Goal: Book appointment/travel/reservation

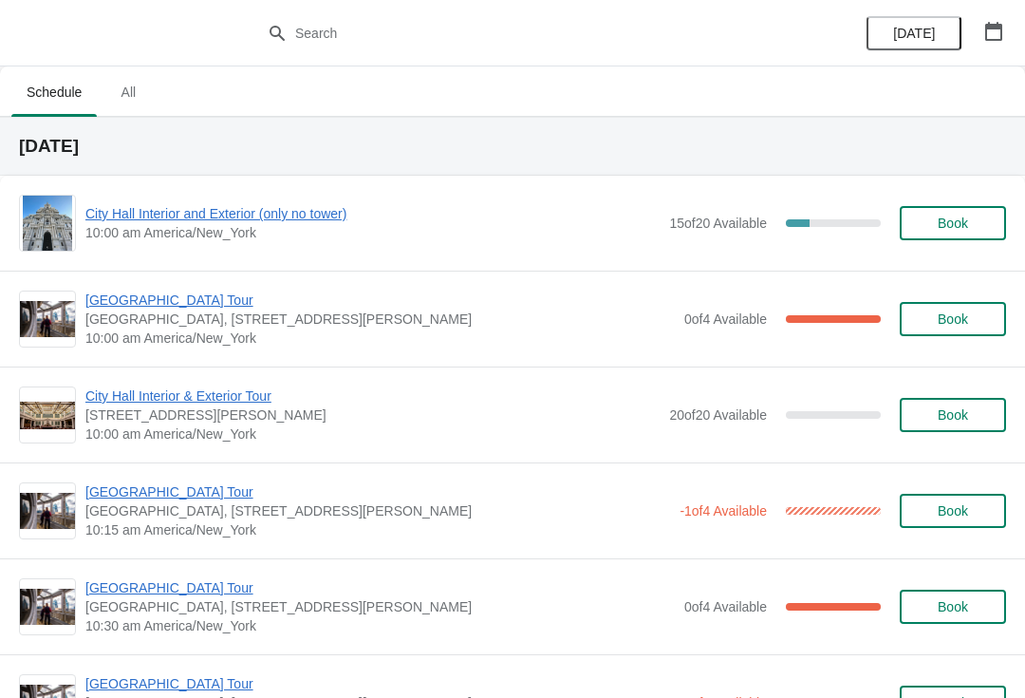
click at [1000, 40] on icon "button" at bounding box center [993, 31] width 17 height 19
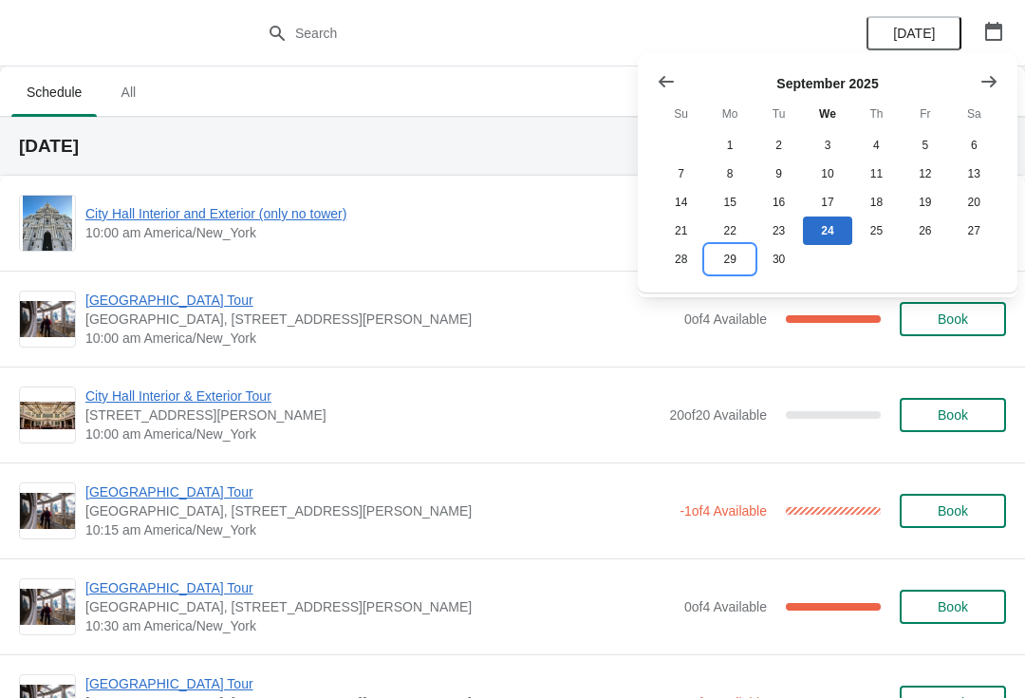
click at [735, 269] on button "29" at bounding box center [729, 259] width 48 height 28
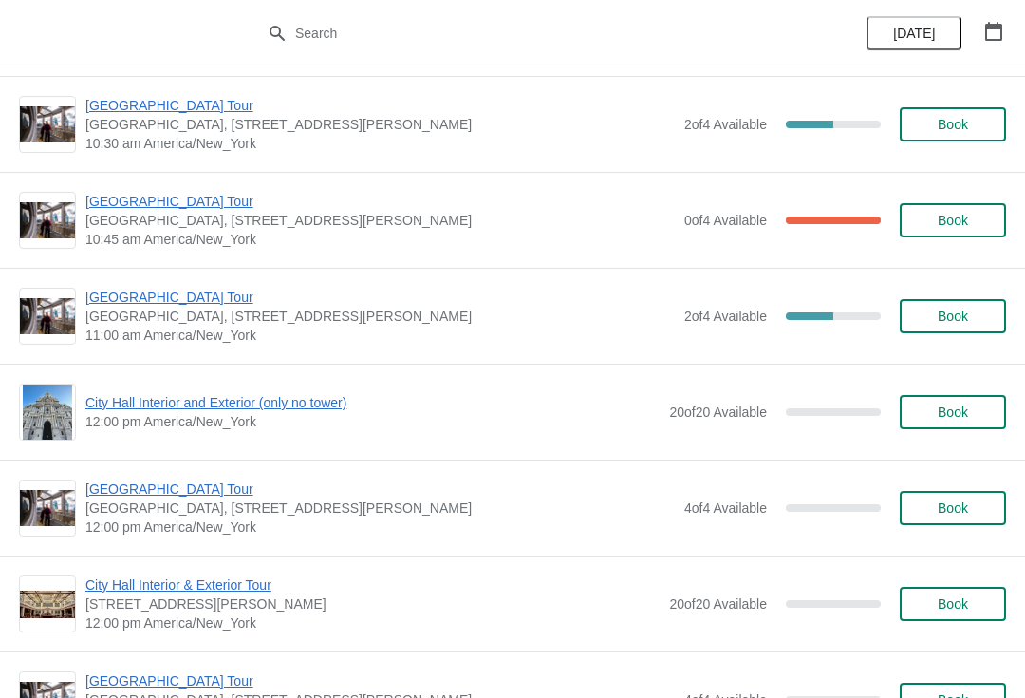
scroll to position [486, 0]
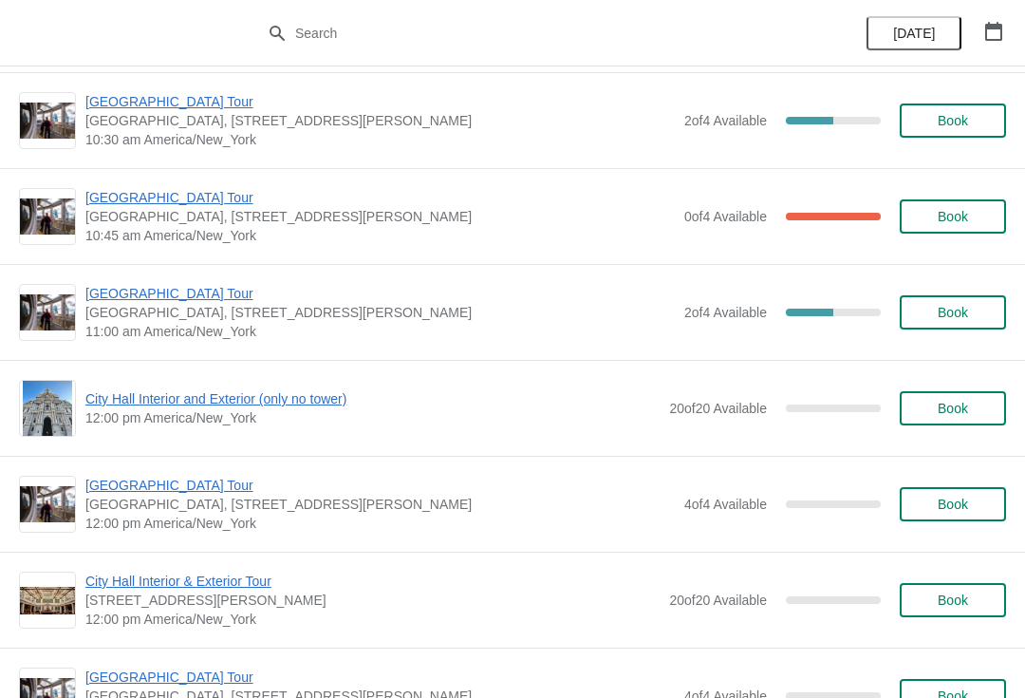
click at [966, 401] on span "Book" at bounding box center [953, 408] width 30 height 15
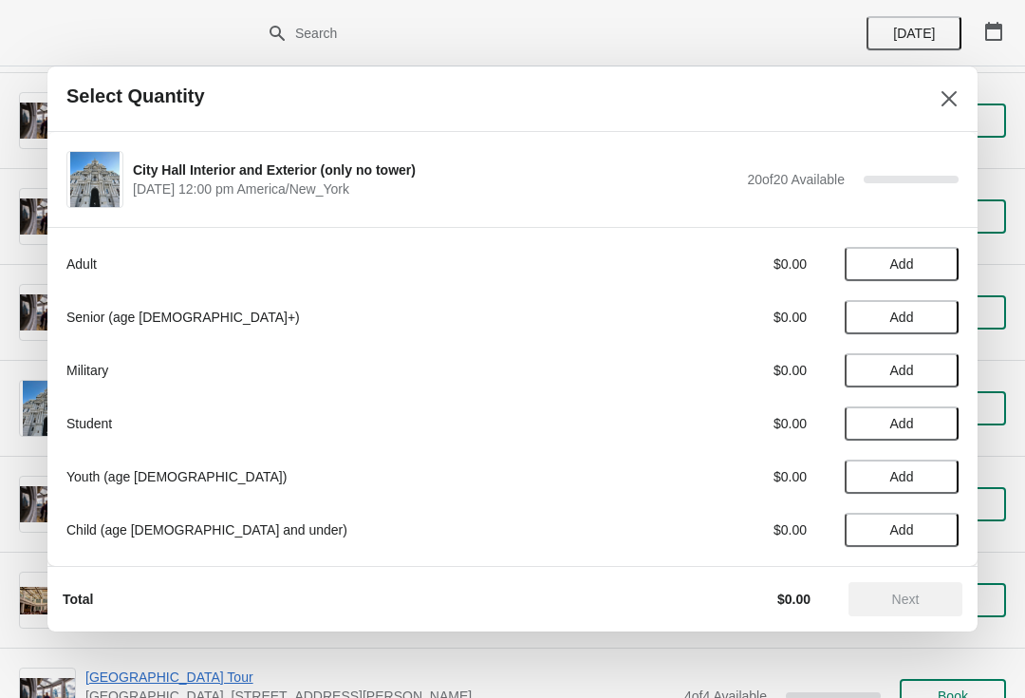
click at [868, 324] on span "Add" at bounding box center [902, 316] width 80 height 15
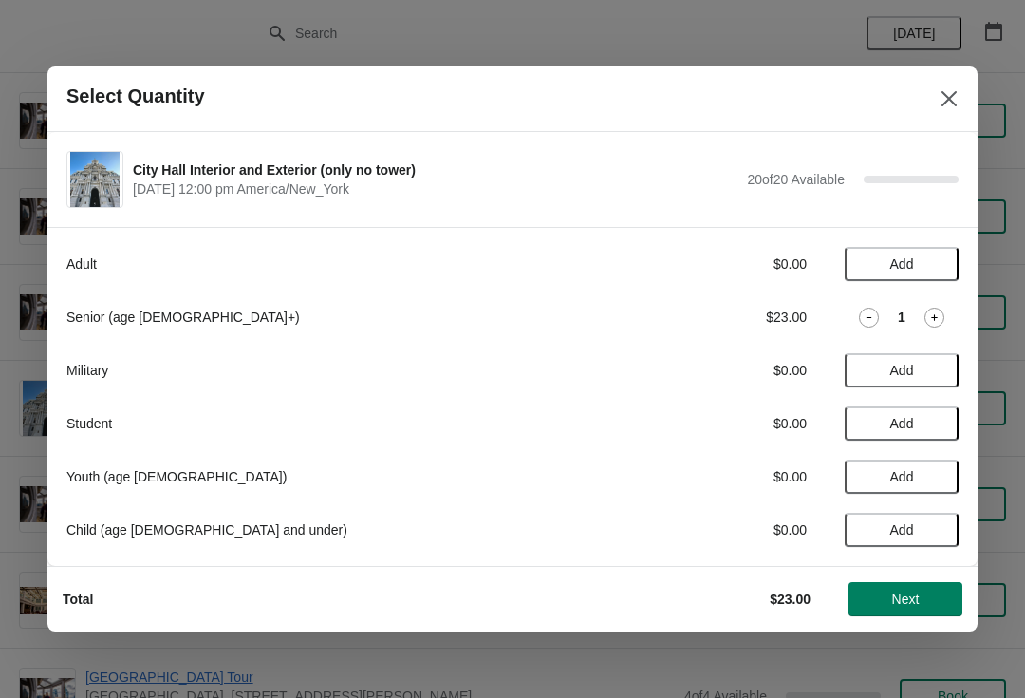
click at [922, 331] on div "Senior (age [DEMOGRAPHIC_DATA]+) $23.00 1" at bounding box center [512, 317] width 892 height 34
click at [932, 317] on icon at bounding box center [934, 317] width 7 height 7
click at [925, 309] on icon at bounding box center [935, 318] width 20 height 20
click at [898, 593] on span "Next" at bounding box center [906, 598] width 28 height 15
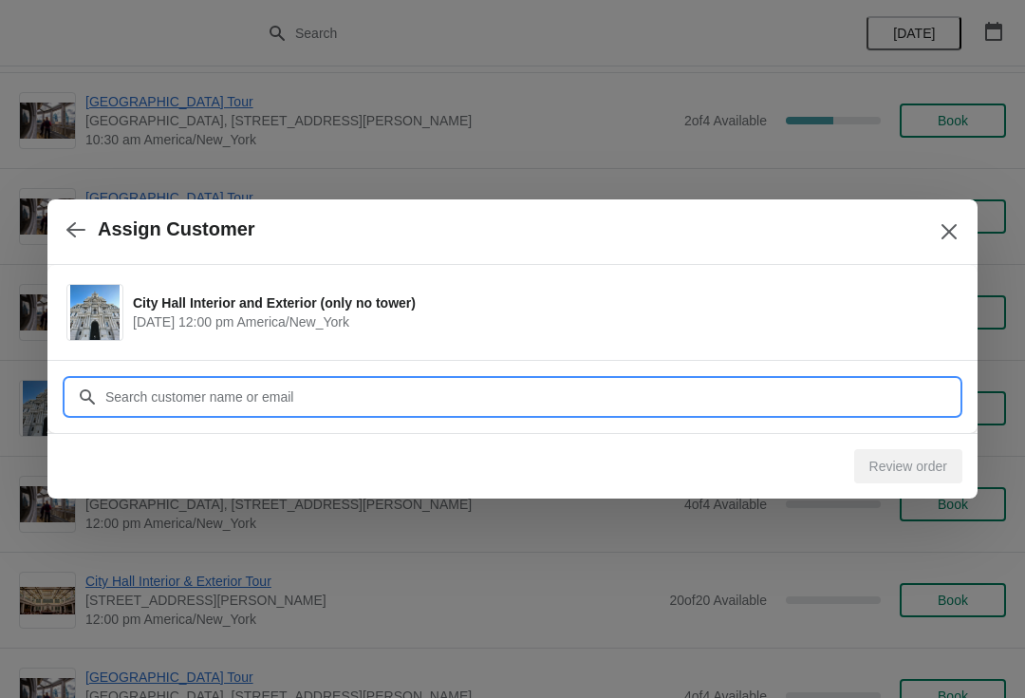
click at [308, 392] on input "Customer" at bounding box center [531, 397] width 854 height 34
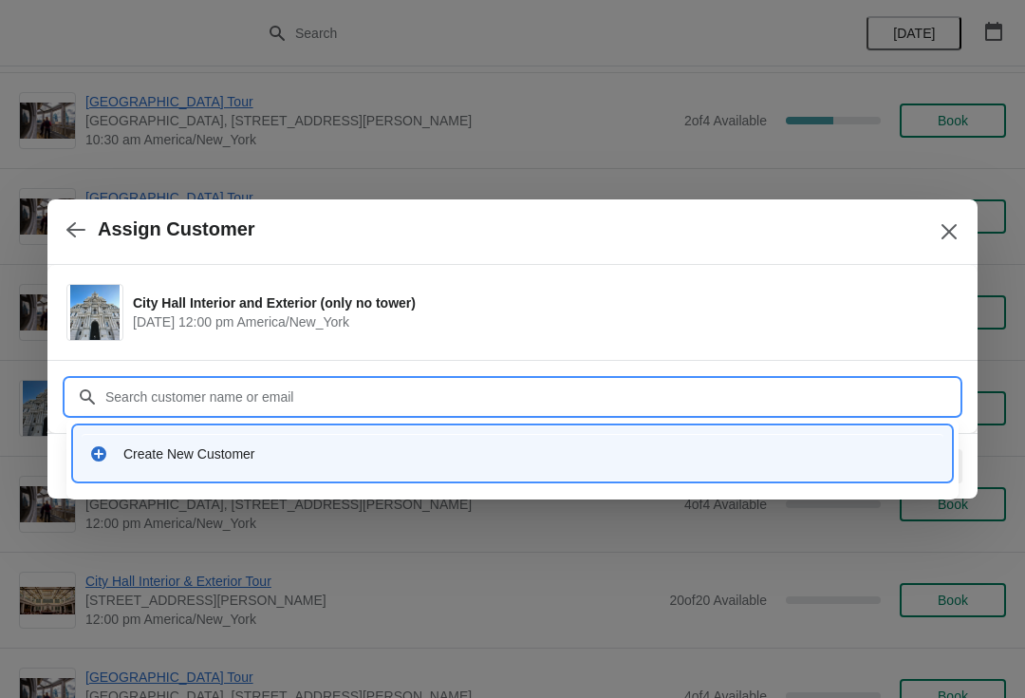
click at [218, 459] on div "Create New Customer" at bounding box center [529, 453] width 813 height 19
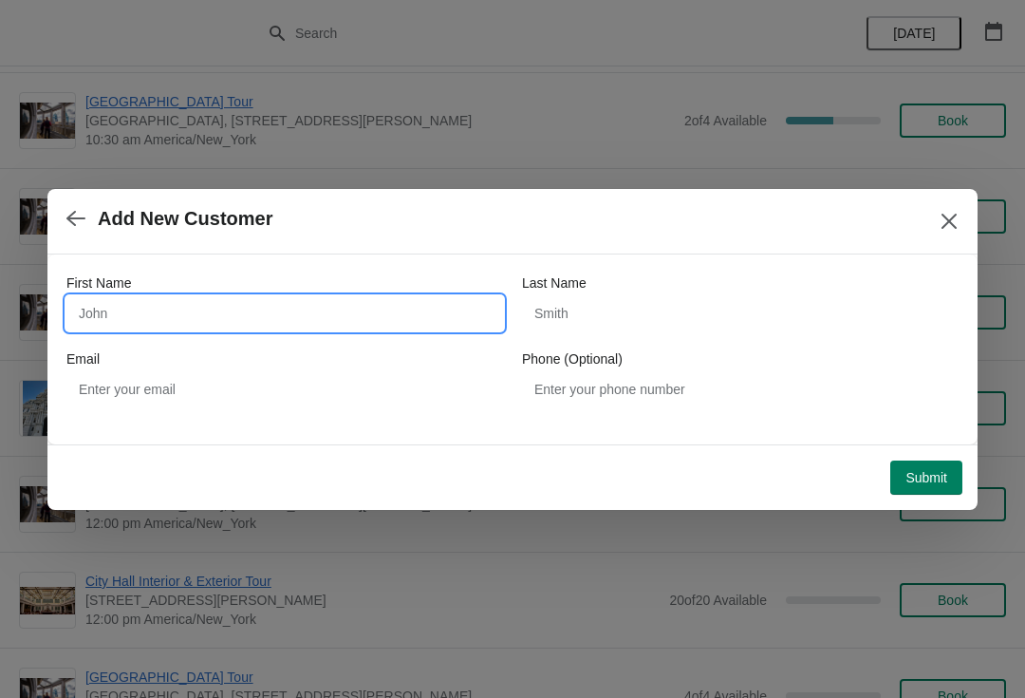
click at [329, 325] on input "First Name" at bounding box center [284, 313] width 437 height 34
type input "[PERSON_NAME]"
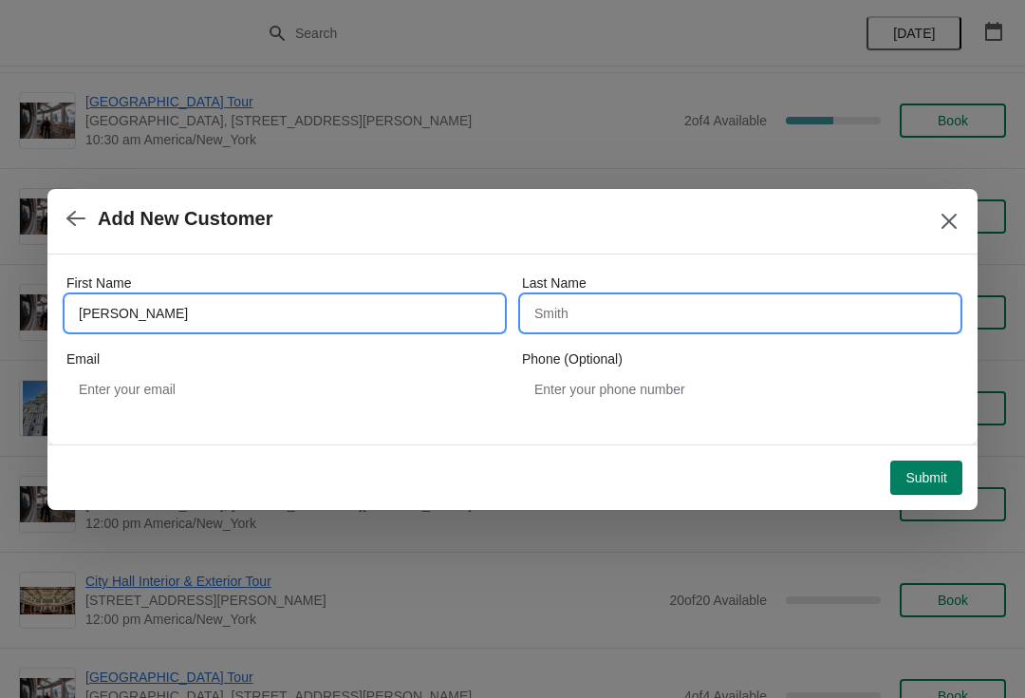
click at [686, 312] on input "Last Name" at bounding box center [740, 313] width 437 height 34
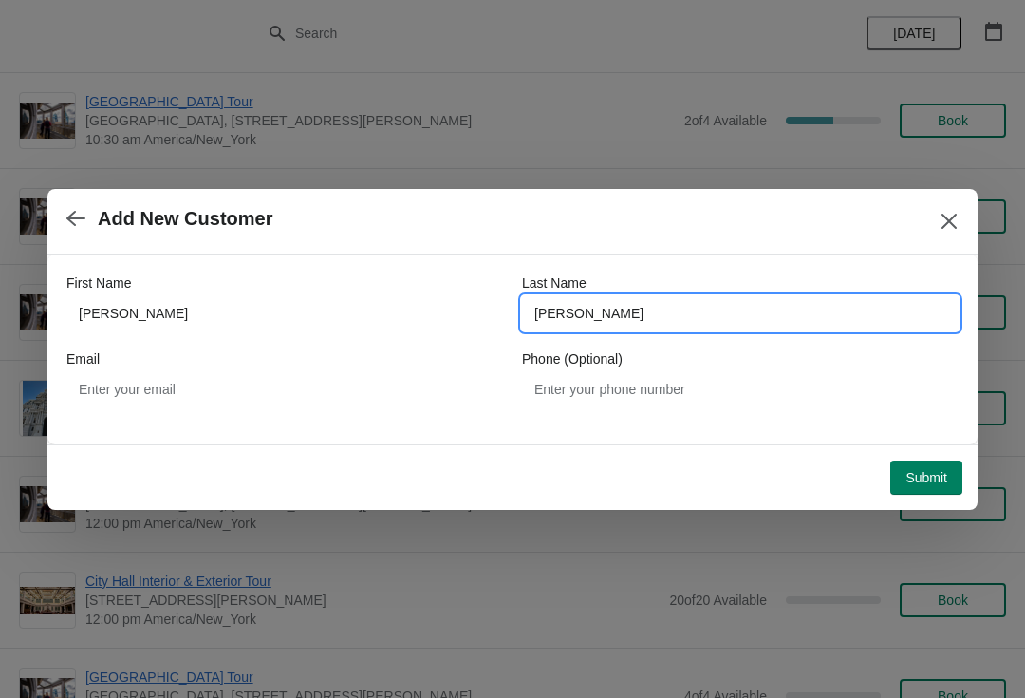
type input "[PERSON_NAME]"
click at [926, 460] on button "Submit" at bounding box center [926, 477] width 72 height 34
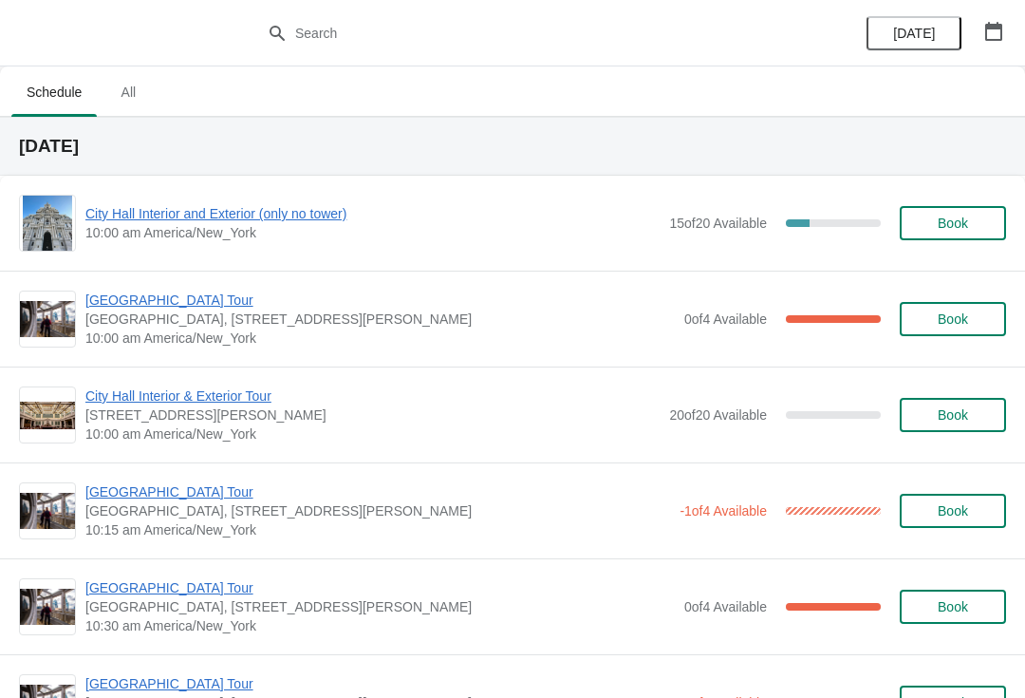
click at [992, 37] on icon "button" at bounding box center [993, 31] width 19 height 19
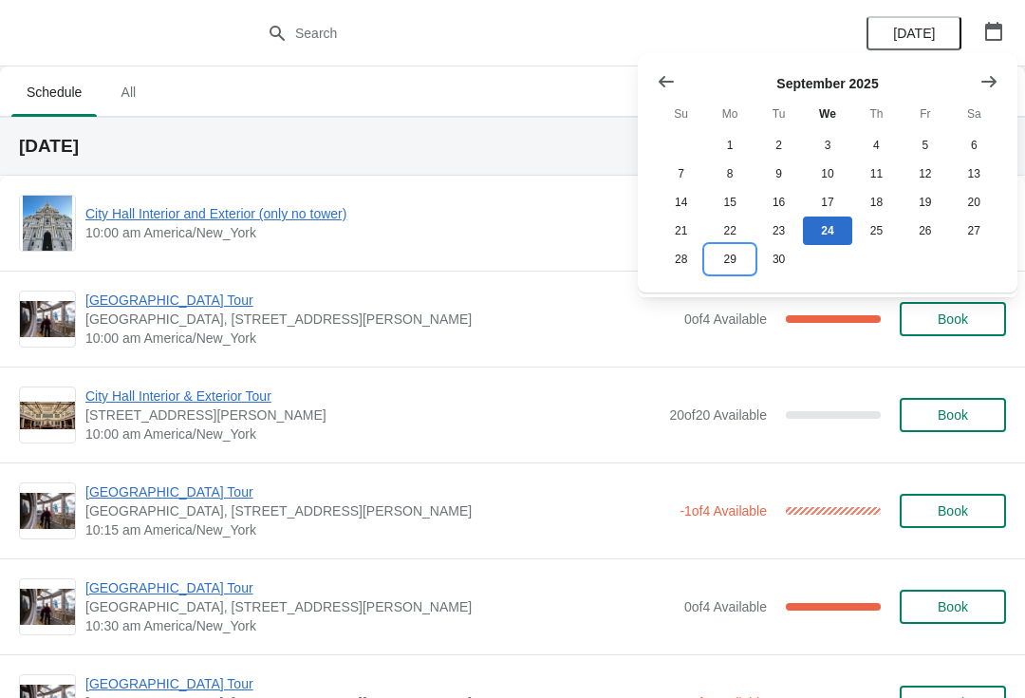
click at [739, 268] on button "29" at bounding box center [729, 259] width 48 height 28
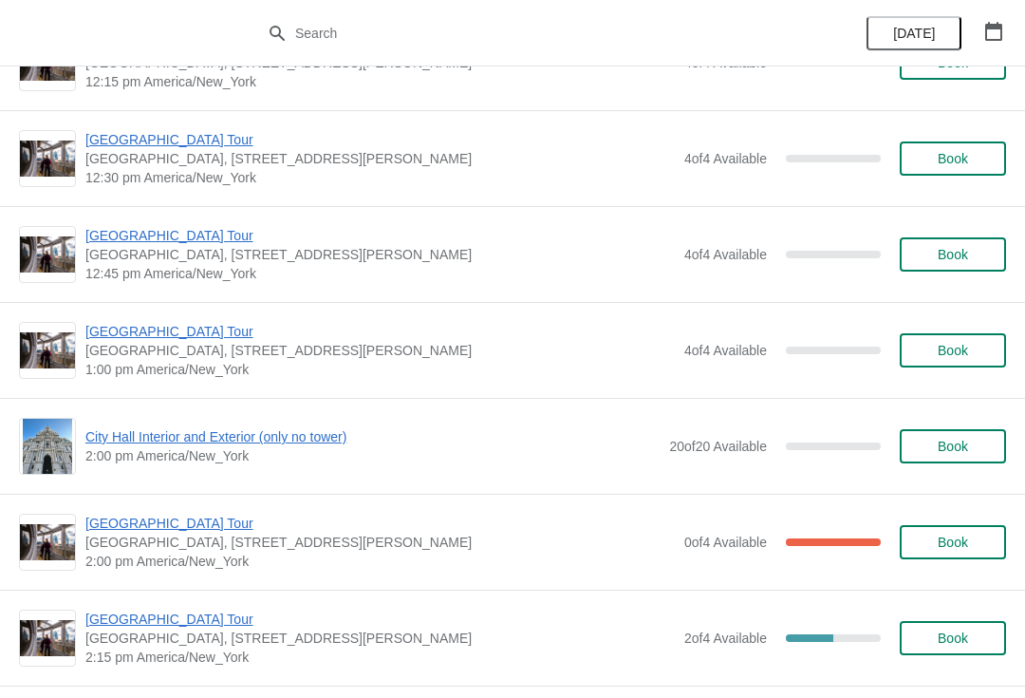
scroll to position [1120, 0]
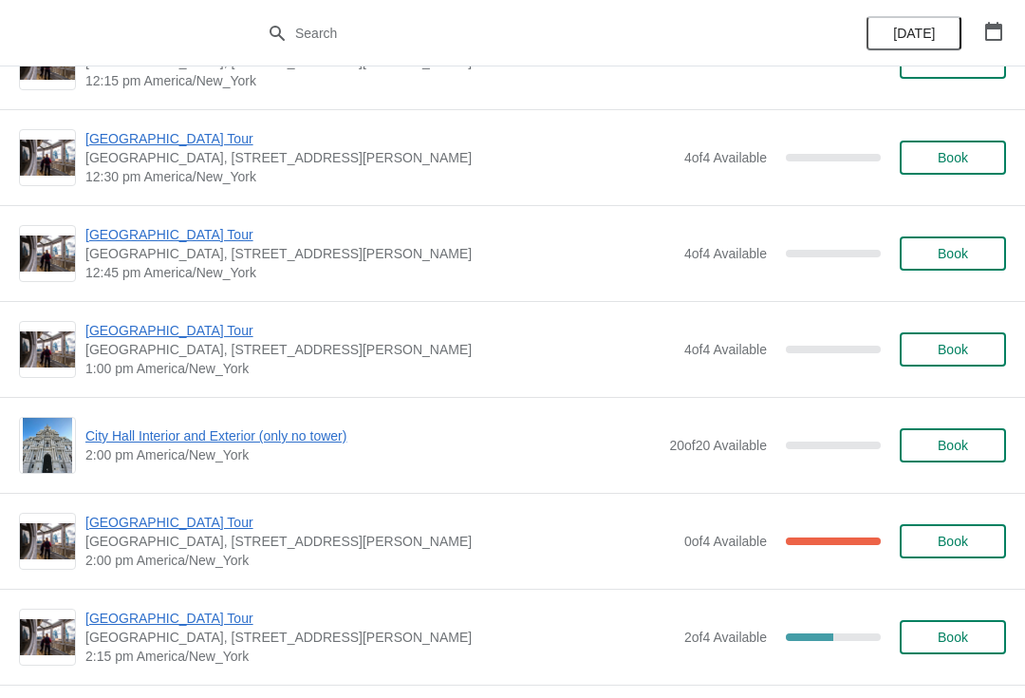
click at [968, 339] on button "Book" at bounding box center [953, 349] width 106 height 34
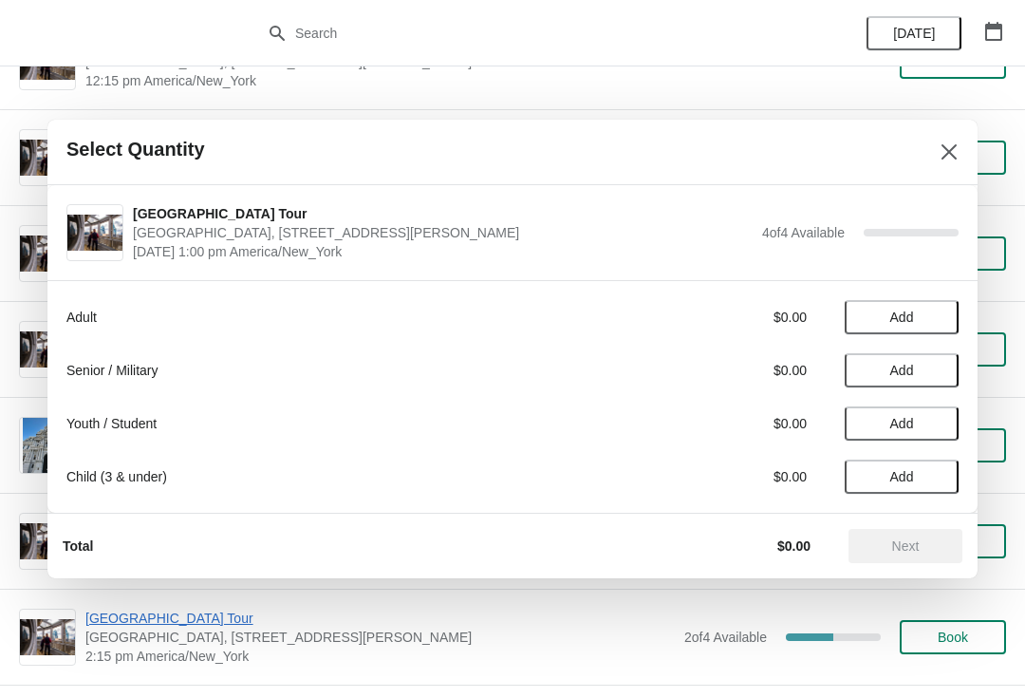
click at [912, 364] on span "Add" at bounding box center [902, 370] width 24 height 15
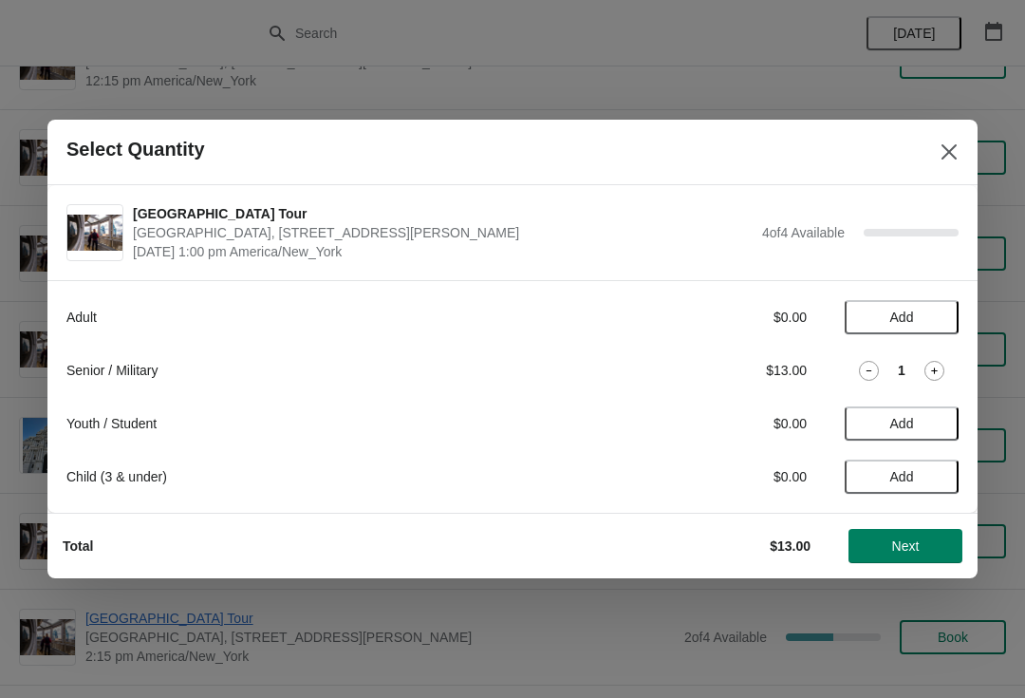
click at [942, 365] on icon at bounding box center [935, 371] width 20 height 20
click at [931, 368] on icon at bounding box center [935, 371] width 20 height 20
click at [902, 543] on span "Next" at bounding box center [906, 545] width 28 height 15
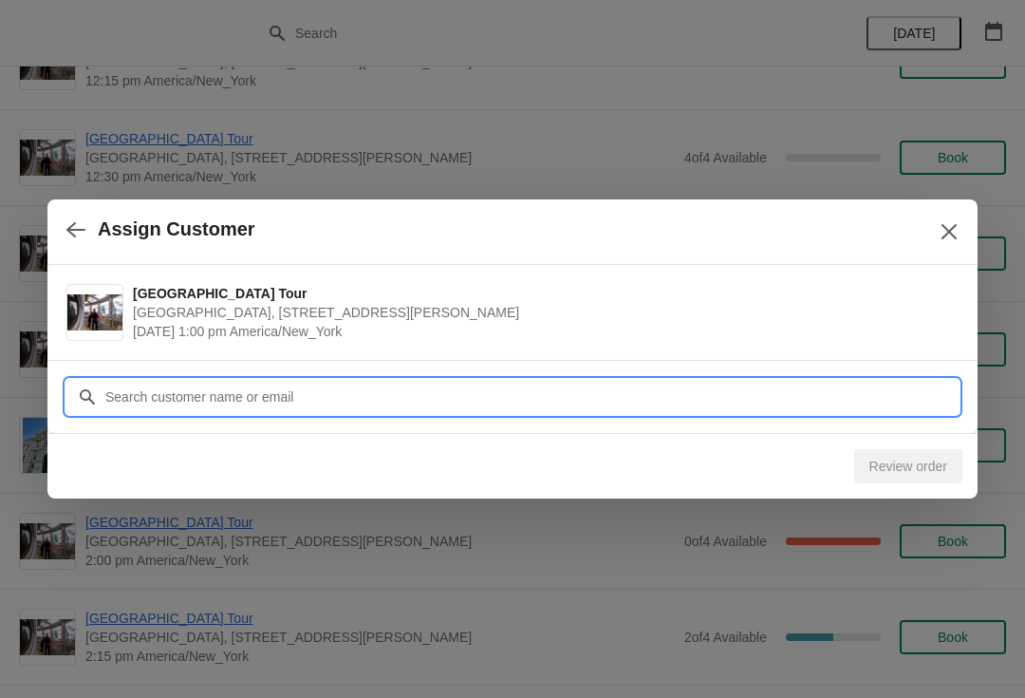
click at [432, 385] on input "Customer" at bounding box center [531, 397] width 854 height 34
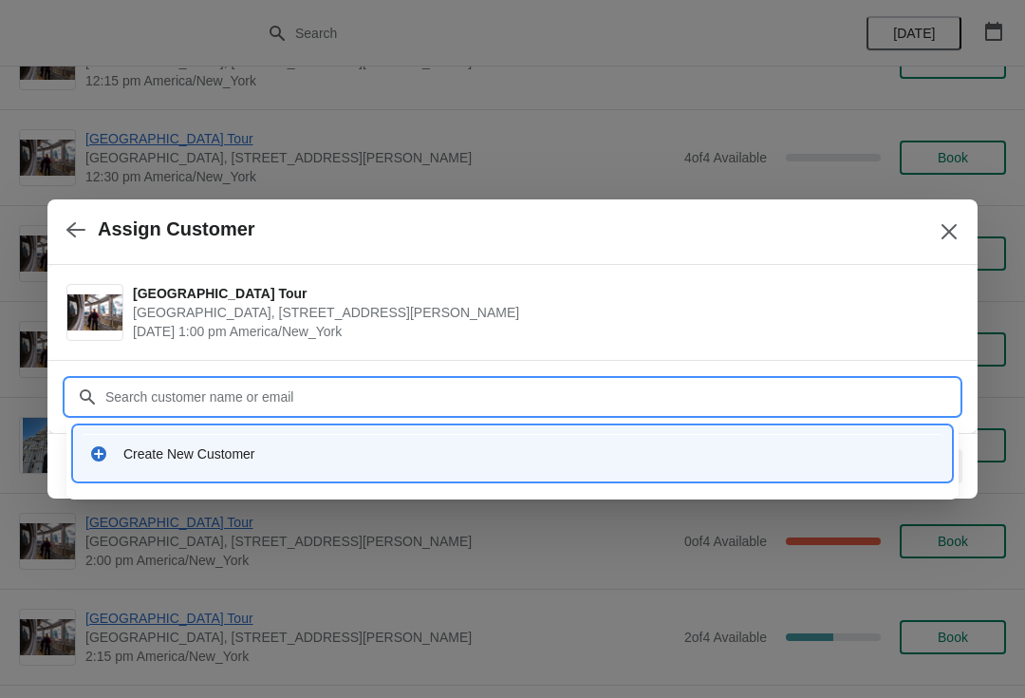
click at [231, 456] on div "Create New Customer" at bounding box center [529, 453] width 813 height 19
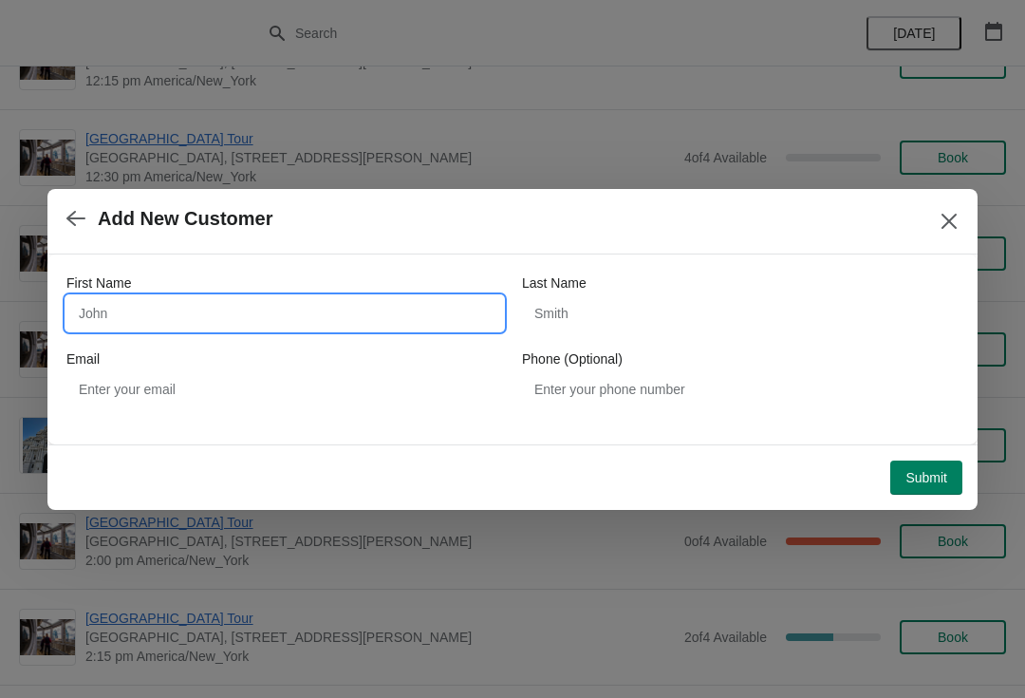
click at [261, 317] on input "First Name" at bounding box center [284, 313] width 437 height 34
type input "[PERSON_NAME]"
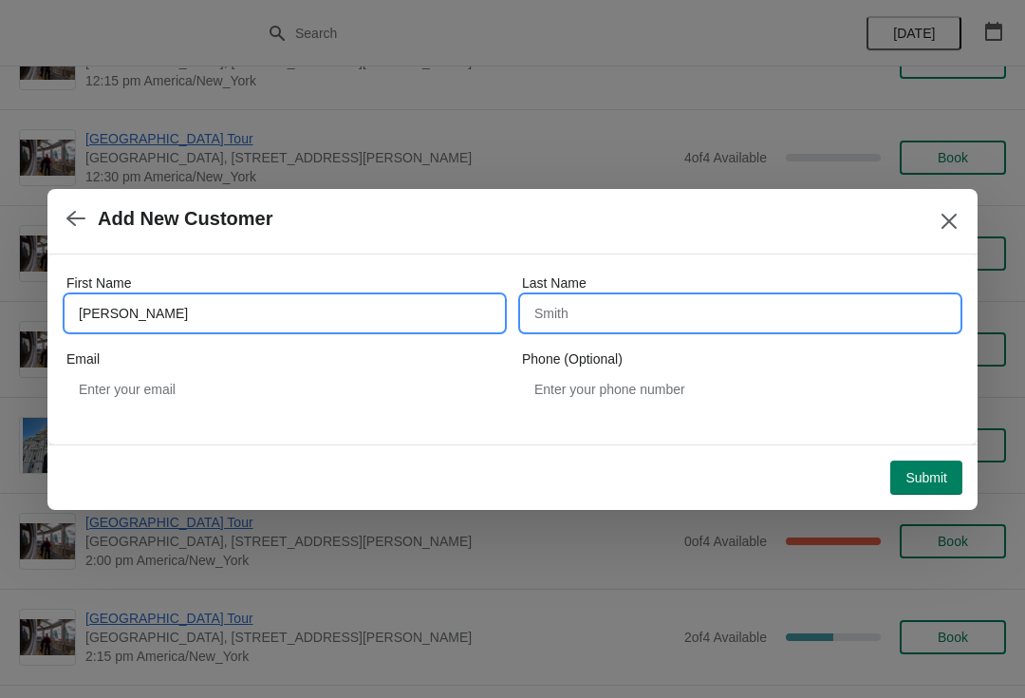
click at [617, 299] on input "Last Name" at bounding box center [740, 313] width 437 height 34
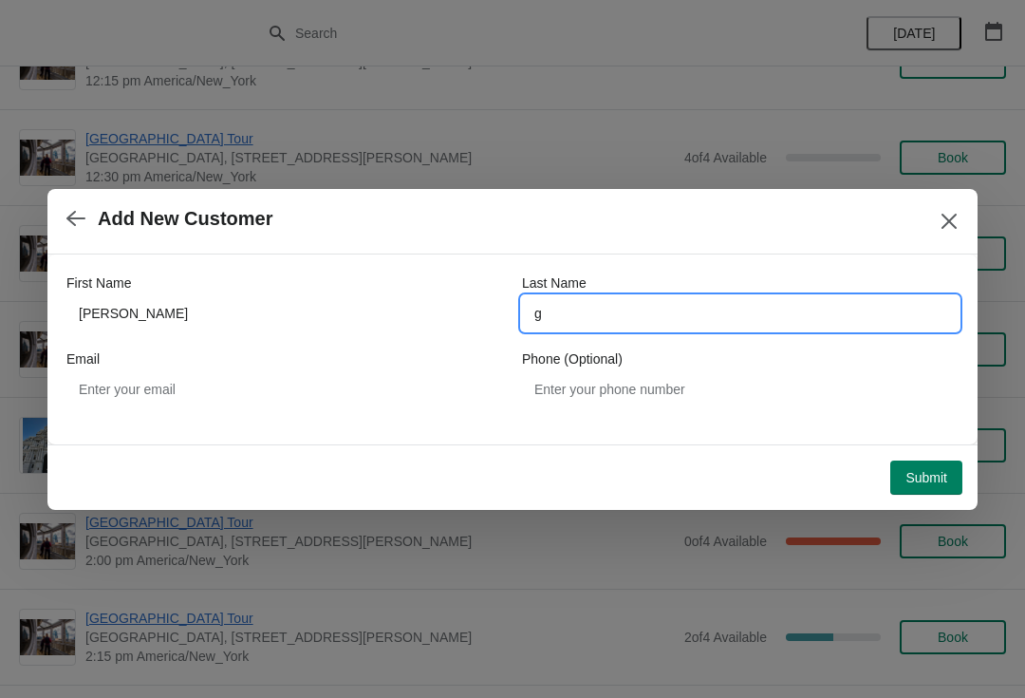
type input "g"
click at [933, 464] on button "Submit" at bounding box center [926, 477] width 72 height 34
